Goal: Information Seeking & Learning: Learn about a topic

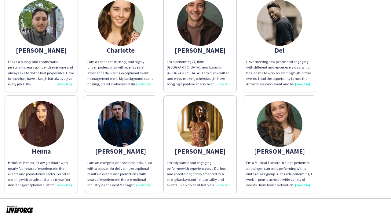
click at [147, 185] on div "I am an energetic and sociable individual with a passion for delivering excepti…" at bounding box center [120, 174] width 67 height 28
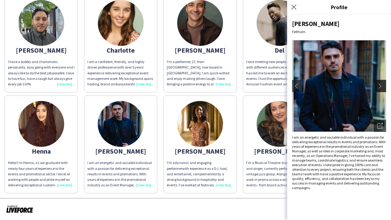
click at [377, 92] on button "chevron-right" at bounding box center [381, 86] width 12 height 12
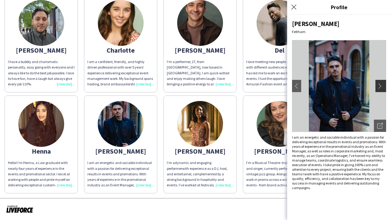
click at [380, 87] on app-icon "chevron-right" at bounding box center [381, 85] width 9 height 5
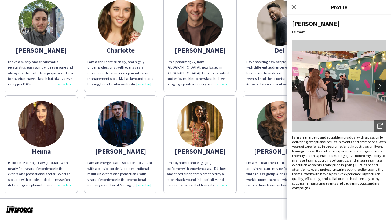
click at [380, 87] on app-icon "chevron-right" at bounding box center [381, 85] width 9 height 5
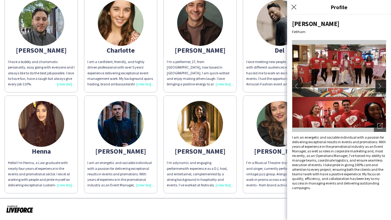
click at [380, 87] on app-icon "chevron-right" at bounding box center [381, 85] width 9 height 5
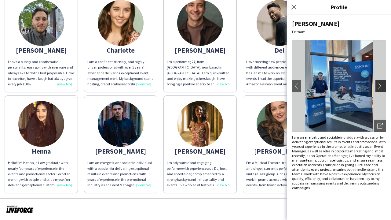
click at [380, 87] on app-icon "chevron-right" at bounding box center [381, 85] width 9 height 5
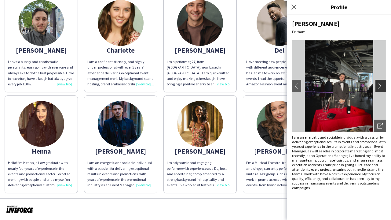
click at [380, 87] on app-icon "chevron-right" at bounding box center [381, 85] width 9 height 5
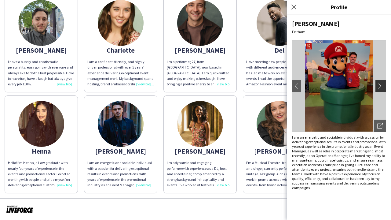
click at [380, 87] on app-icon "chevron-right" at bounding box center [381, 85] width 9 height 5
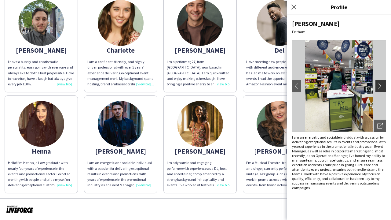
click at [380, 87] on app-icon "chevron-right" at bounding box center [381, 85] width 9 height 5
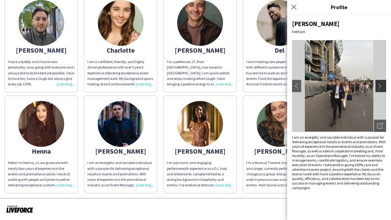
click at [380, 87] on app-icon "chevron-right" at bounding box center [381, 85] width 9 height 5
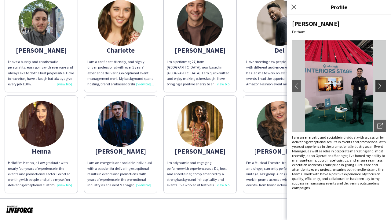
click at [380, 87] on app-icon "chevron-right" at bounding box center [381, 85] width 9 height 5
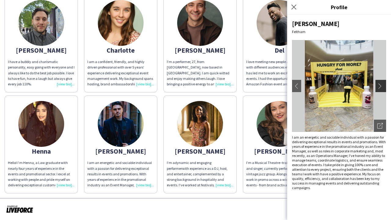
click at [380, 87] on app-icon "chevron-right" at bounding box center [381, 85] width 9 height 5
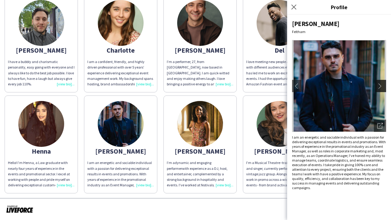
click at [380, 87] on app-icon "chevron-right" at bounding box center [381, 85] width 9 height 5
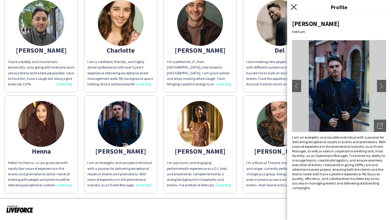
click at [294, 8] on icon at bounding box center [294, 7] width 6 height 6
